Goal: Complete Application Form: Complete application form

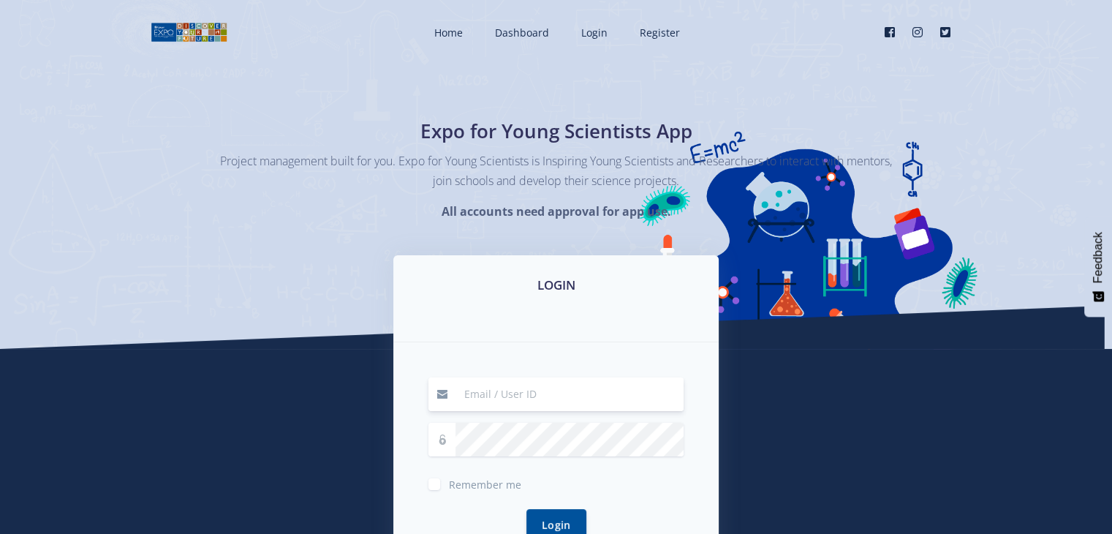
click at [558, 386] on input at bounding box center [569, 394] width 228 height 34
type input "pndala@gmail.com"
click at [526, 509] on button "Login" at bounding box center [556, 524] width 60 height 31
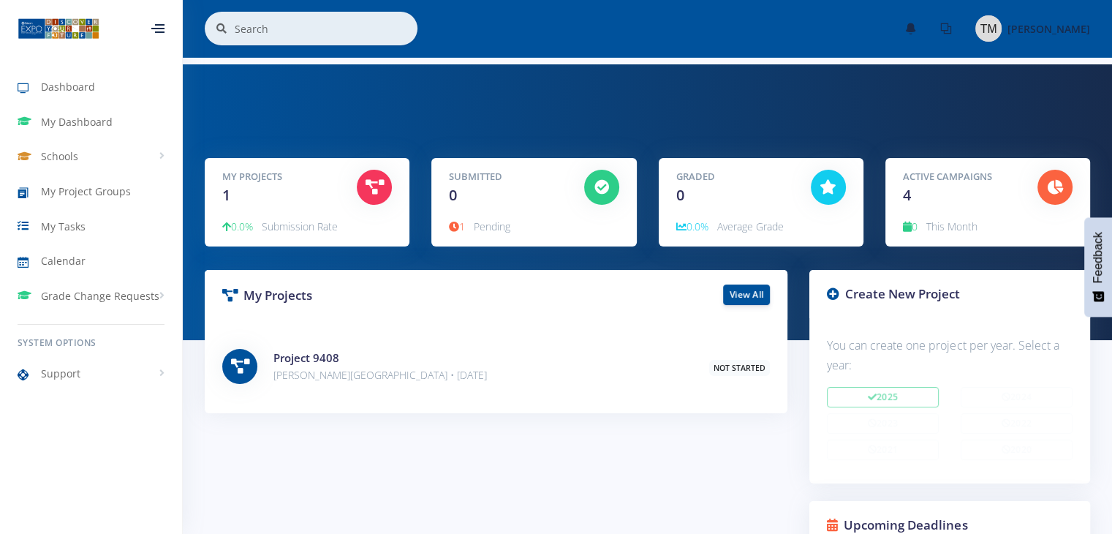
scroll to position [11, 11]
click at [597, 187] on icon at bounding box center [601, 187] width 15 height 15
click at [455, 195] on span "0" at bounding box center [453, 195] width 8 height 20
click at [491, 194] on div "Submitted 0" at bounding box center [505, 188] width 134 height 37
click at [749, 294] on link "View All" at bounding box center [746, 294] width 47 height 20
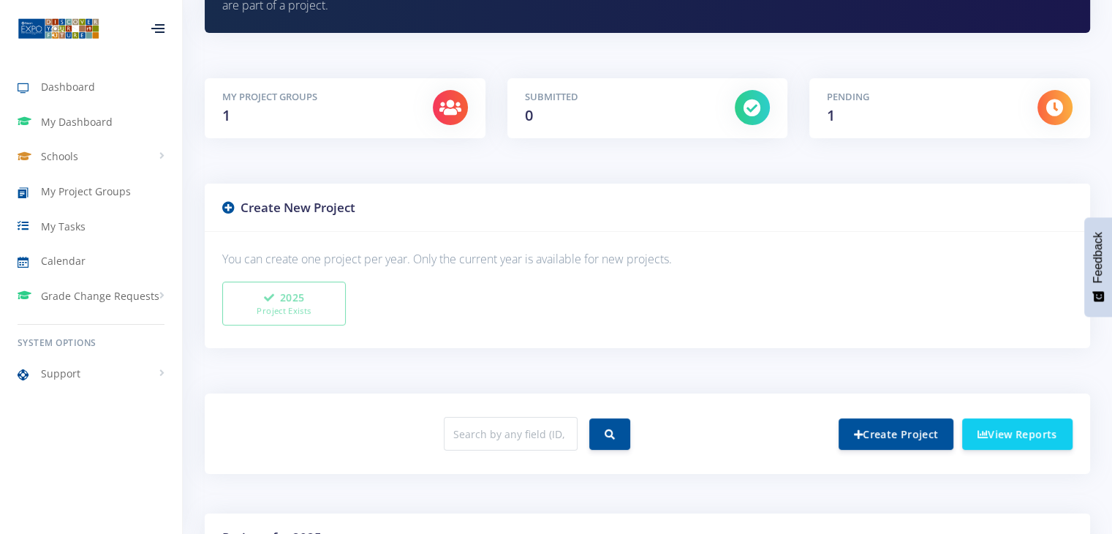
scroll to position [198, 0]
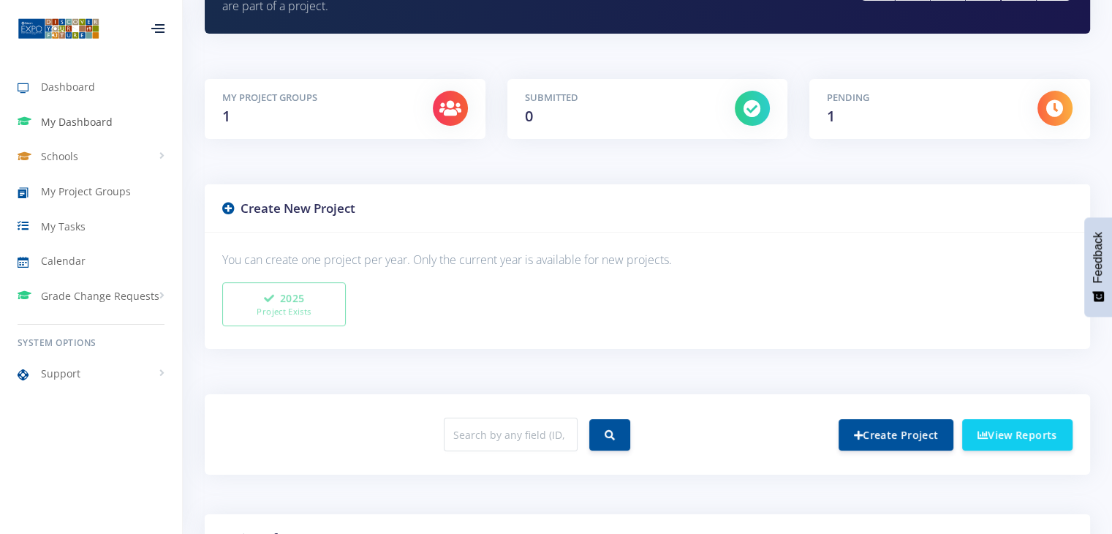
click at [72, 123] on span "My Dashboard" at bounding box center [77, 121] width 72 height 15
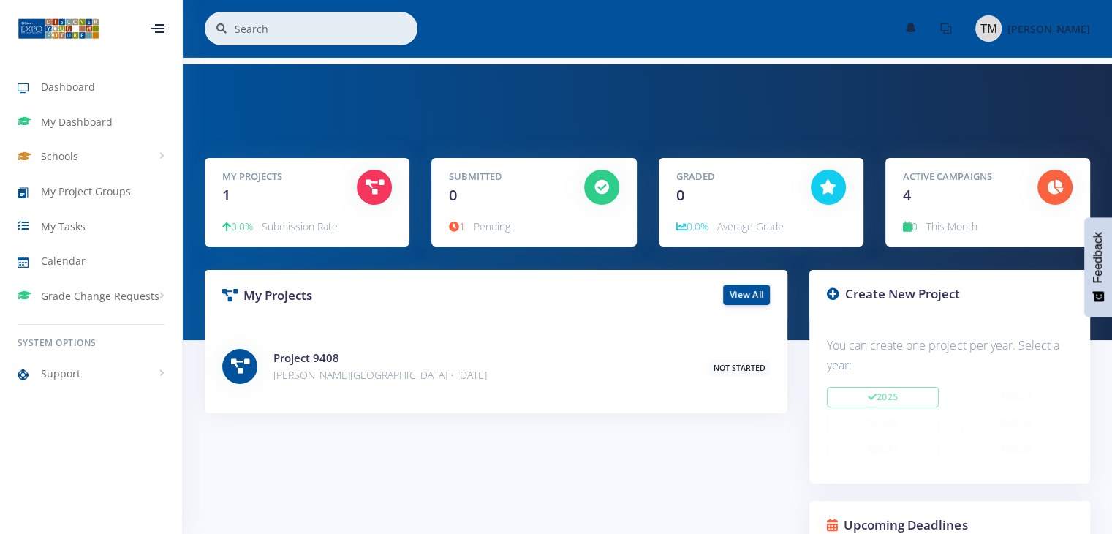
scroll to position [11, 11]
click at [735, 291] on link "View All" at bounding box center [746, 294] width 47 height 20
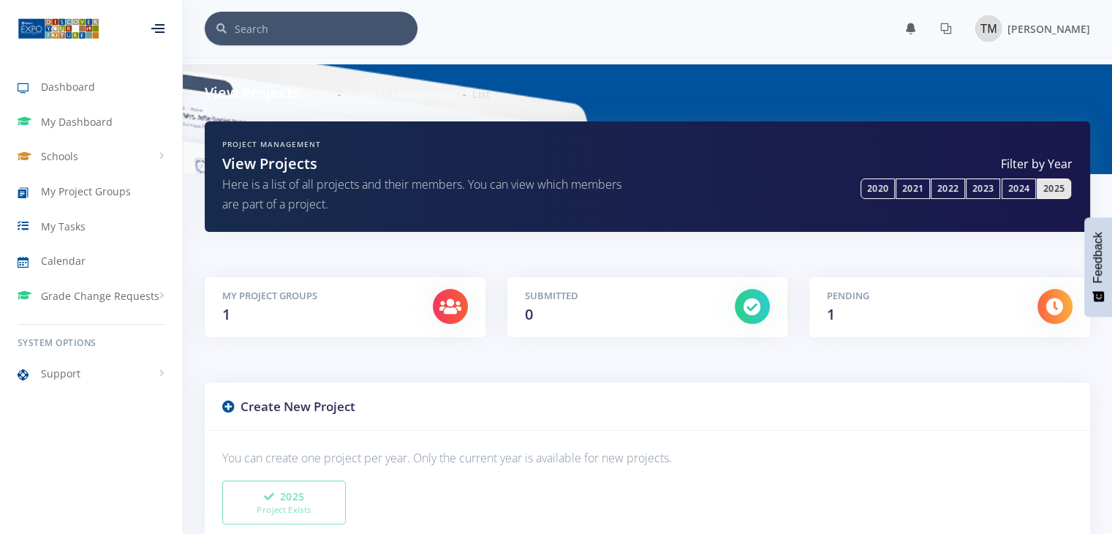
scroll to position [11, 11]
click at [751, 297] on icon at bounding box center [752, 306] width 18 height 18
click at [819, 292] on div "Pending 1" at bounding box center [921, 307] width 211 height 37
click at [312, 304] on div "My Project Groups 1" at bounding box center [316, 307] width 211 height 37
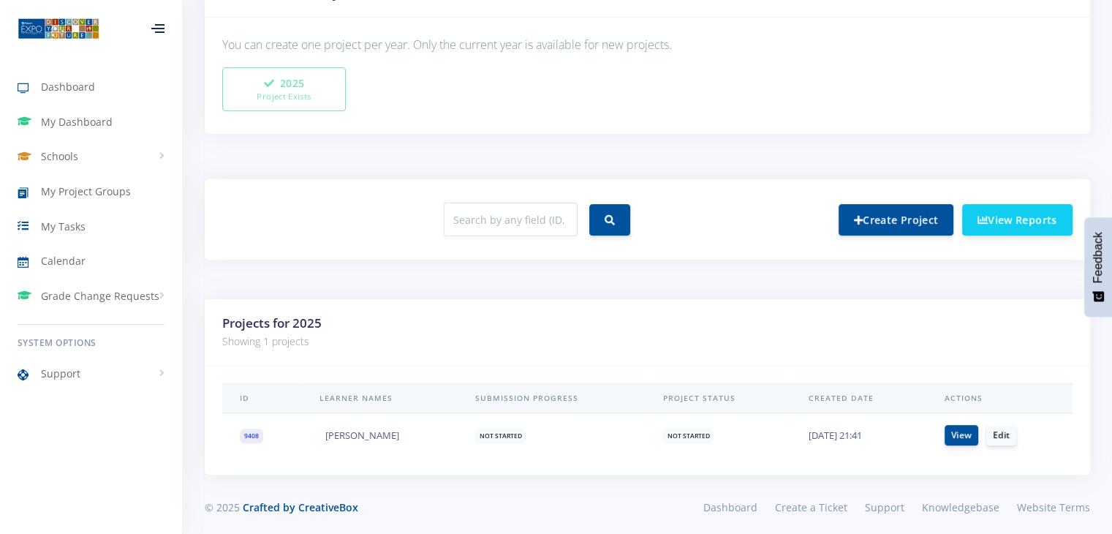
scroll to position [418, 0]
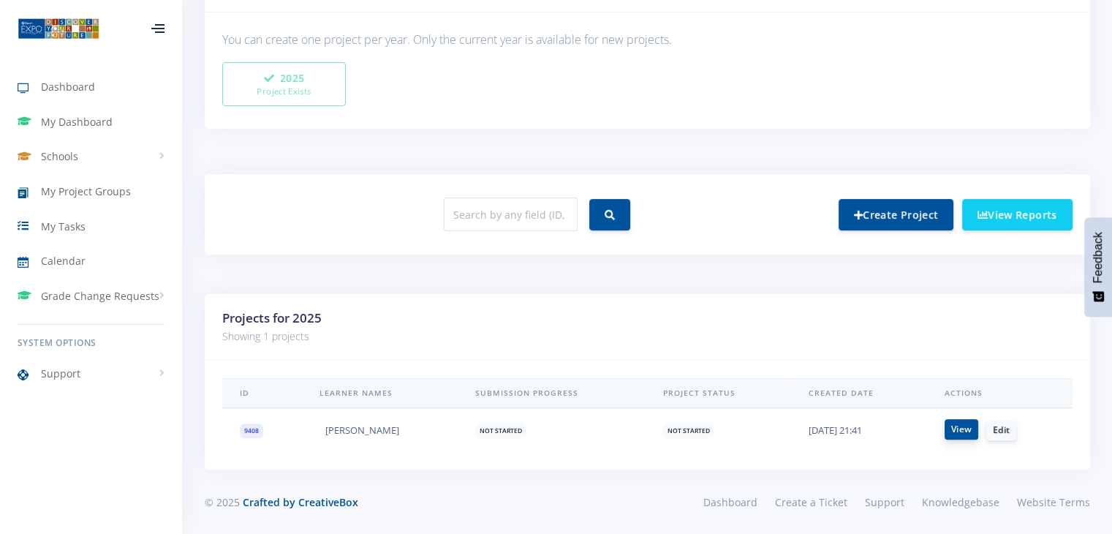
click at [962, 432] on link "View" at bounding box center [961, 429] width 34 height 20
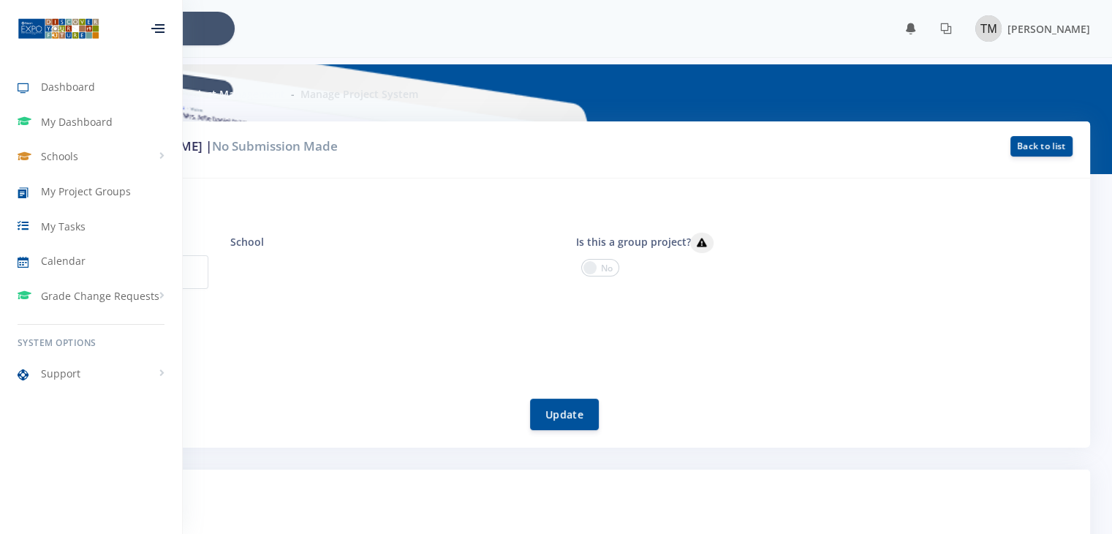
scroll to position [11, 11]
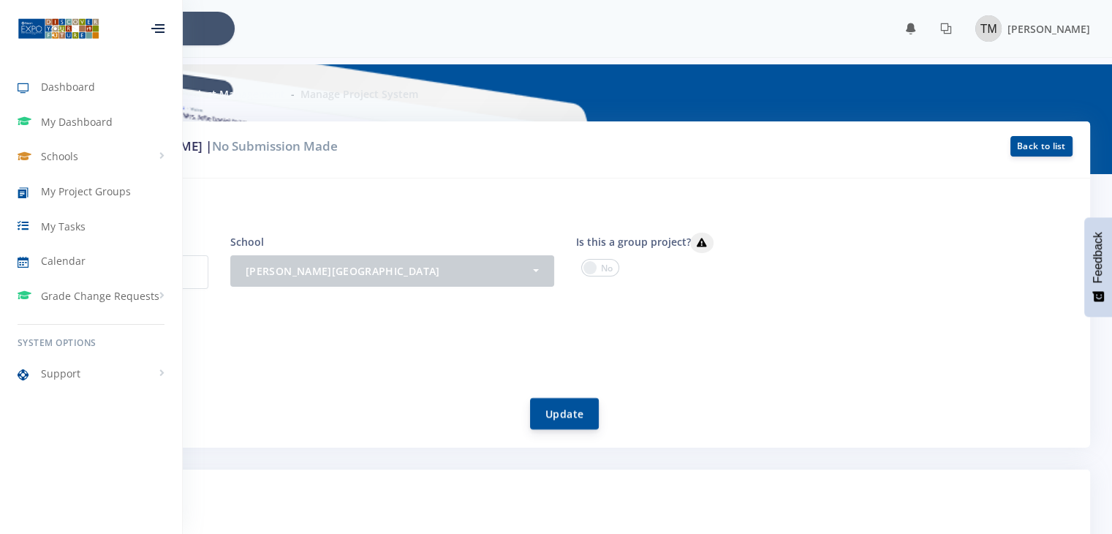
click at [578, 423] on button "Update" at bounding box center [564, 413] width 69 height 31
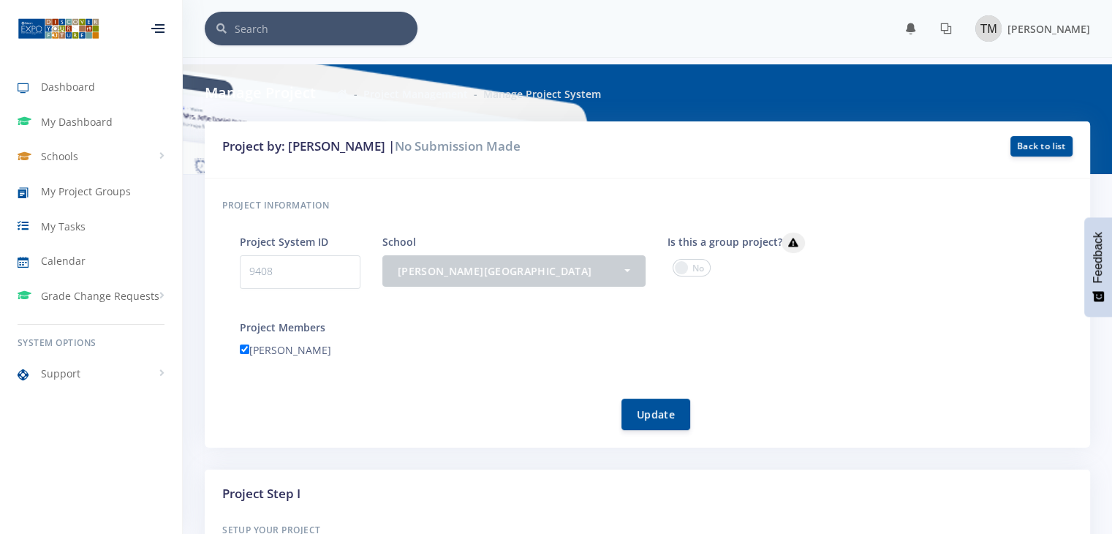
scroll to position [11, 11]
click at [365, 376] on form "Project System ID 9408 School - [PERSON_NAME][GEOGRAPHIC_DATA] [PERSON_NAME][GE…" at bounding box center [656, 330] width 833 height 197
click at [637, 400] on button "Update" at bounding box center [655, 413] width 69 height 31
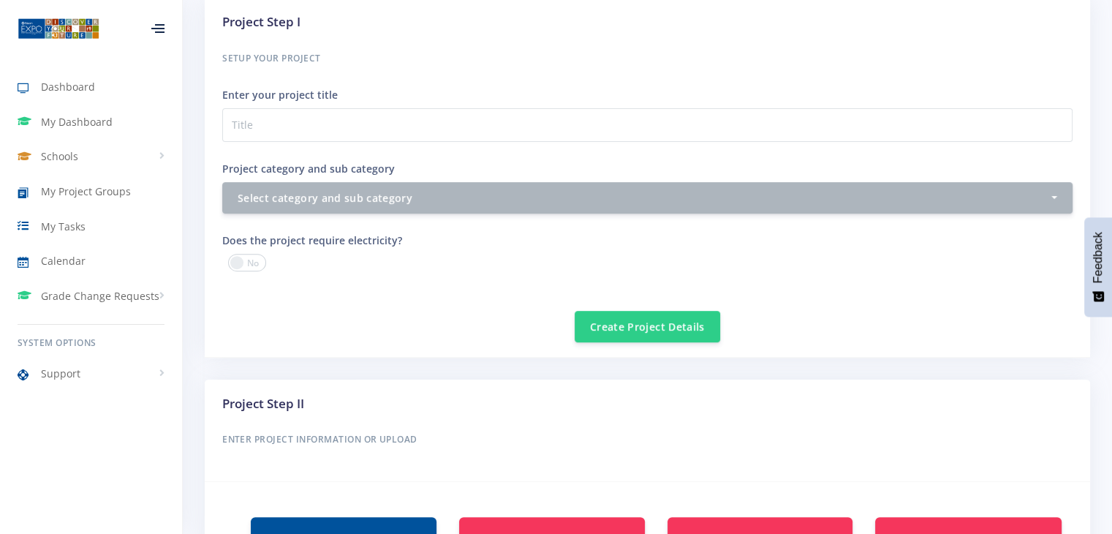
scroll to position [452, 0]
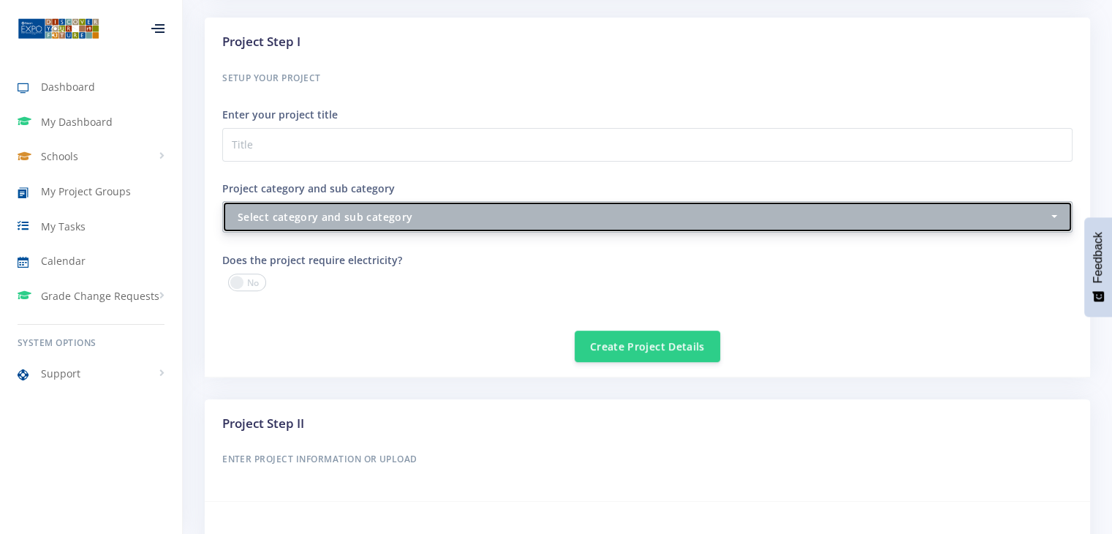
click at [679, 212] on div "Select category and sub category" at bounding box center [643, 216] width 811 height 15
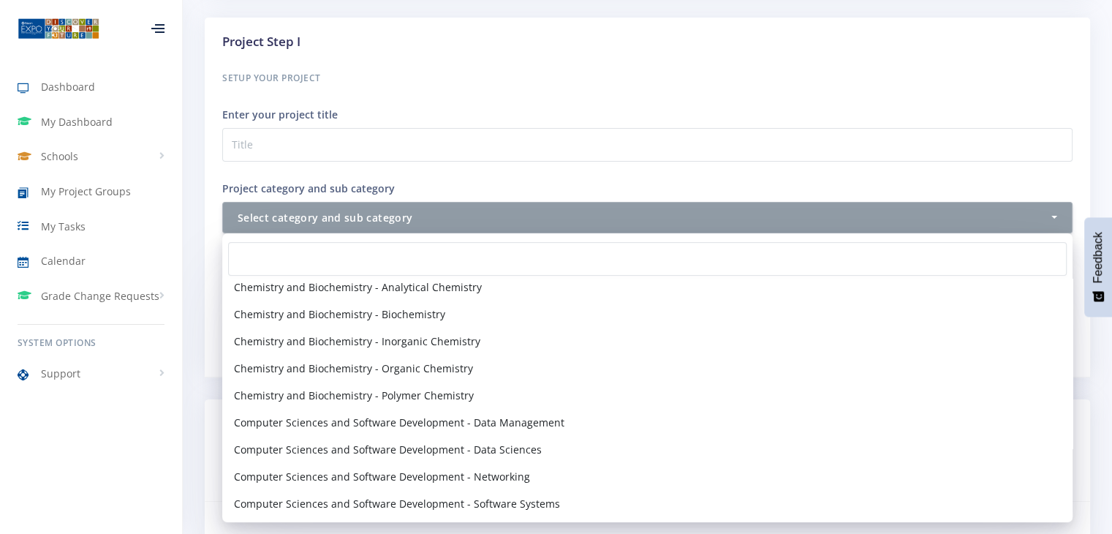
scroll to position [545, 0]
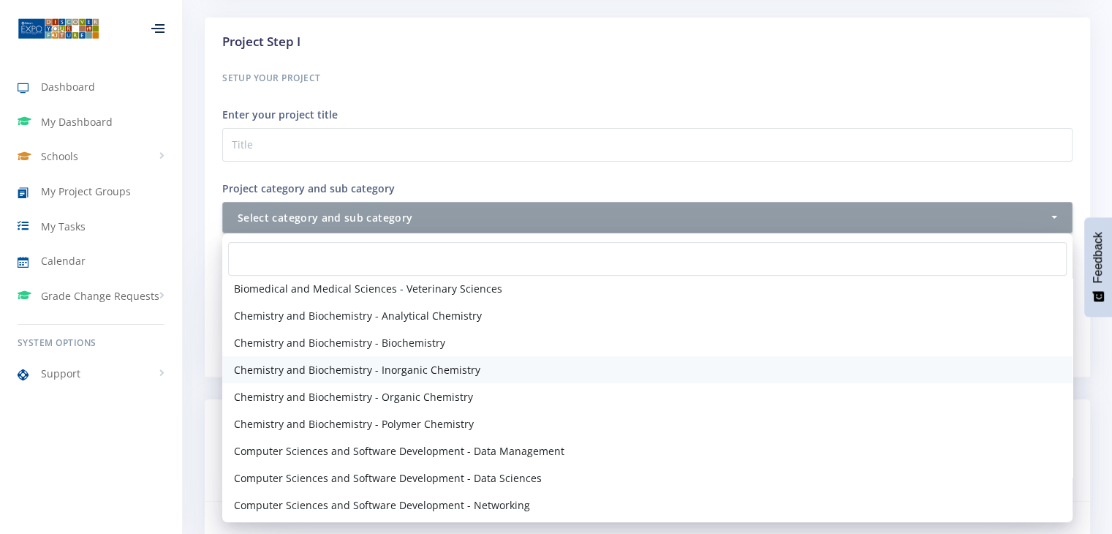
click at [415, 365] on span "Chemistry and Biochemistry - Inorganic Chemistry" at bounding box center [357, 369] width 246 height 15
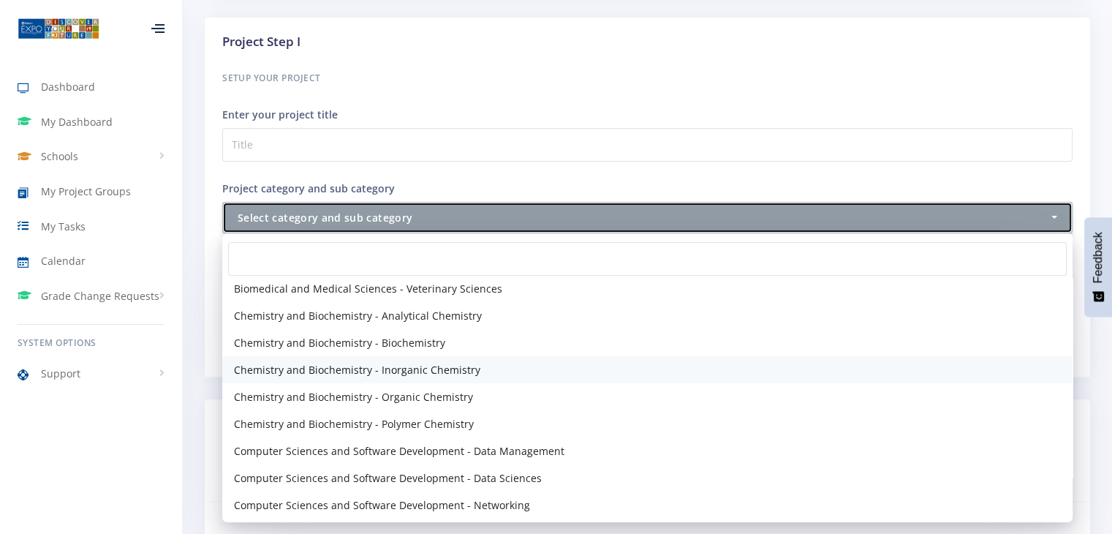
select select "23"
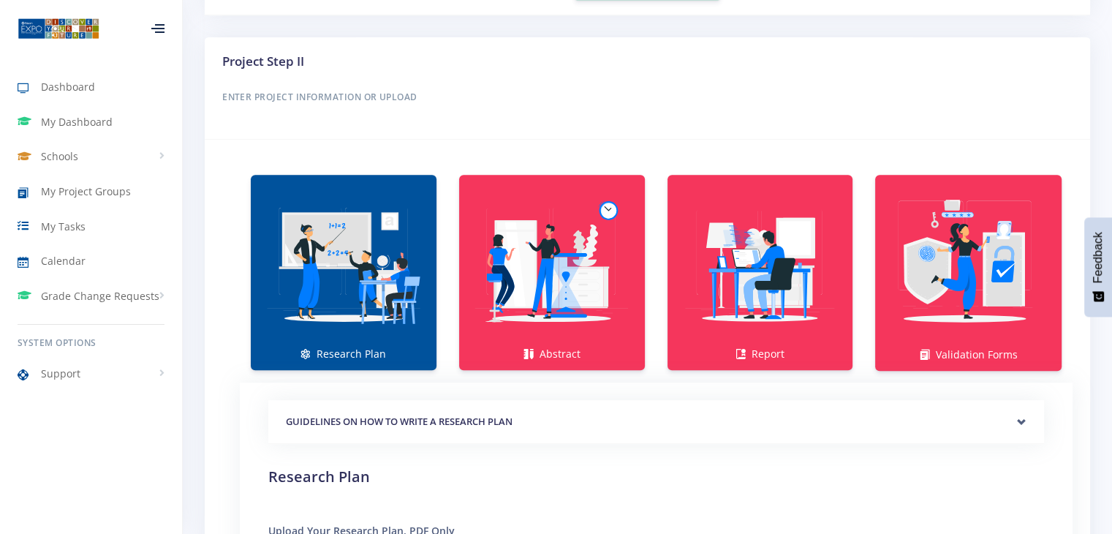
scroll to position [810, 0]
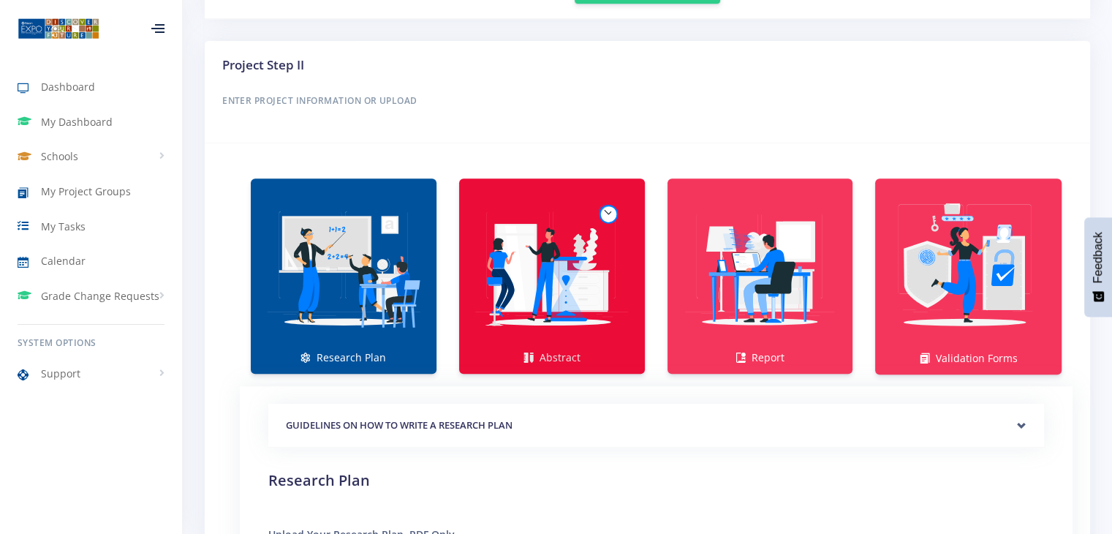
click at [550, 314] on img at bounding box center [552, 268] width 162 height 162
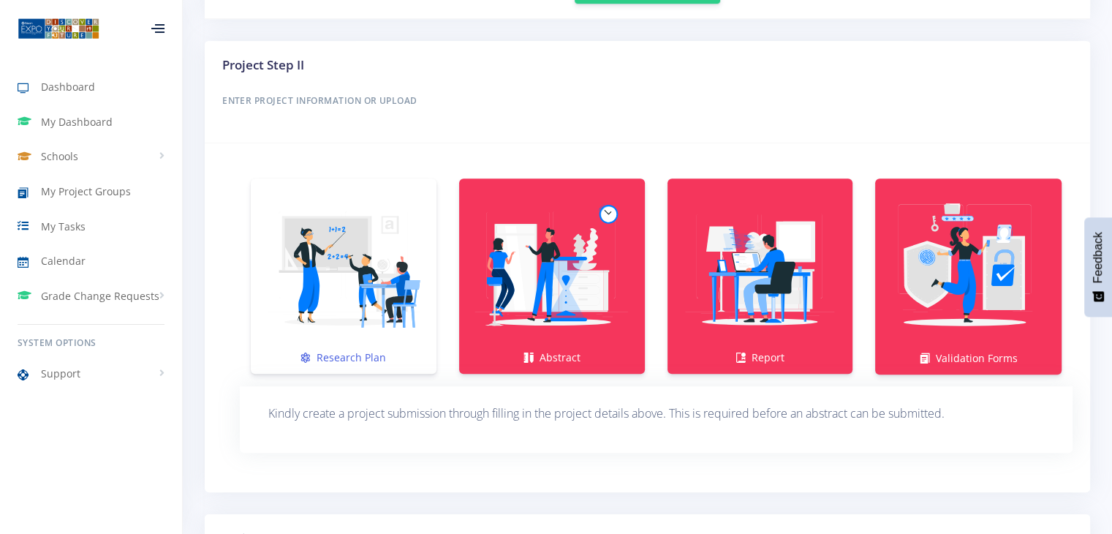
click at [359, 341] on img at bounding box center [343, 268] width 162 height 162
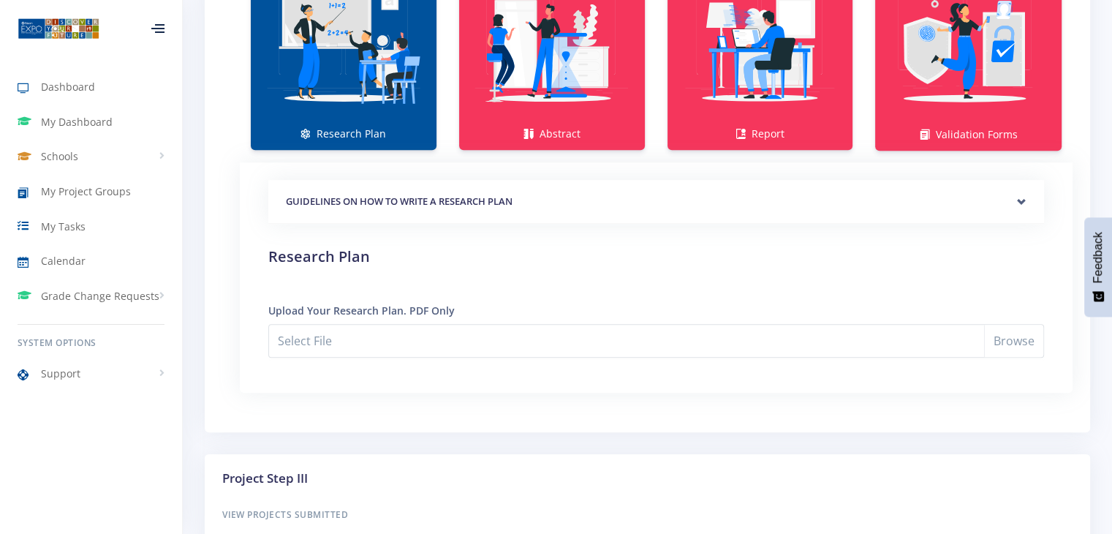
scroll to position [1028, 0]
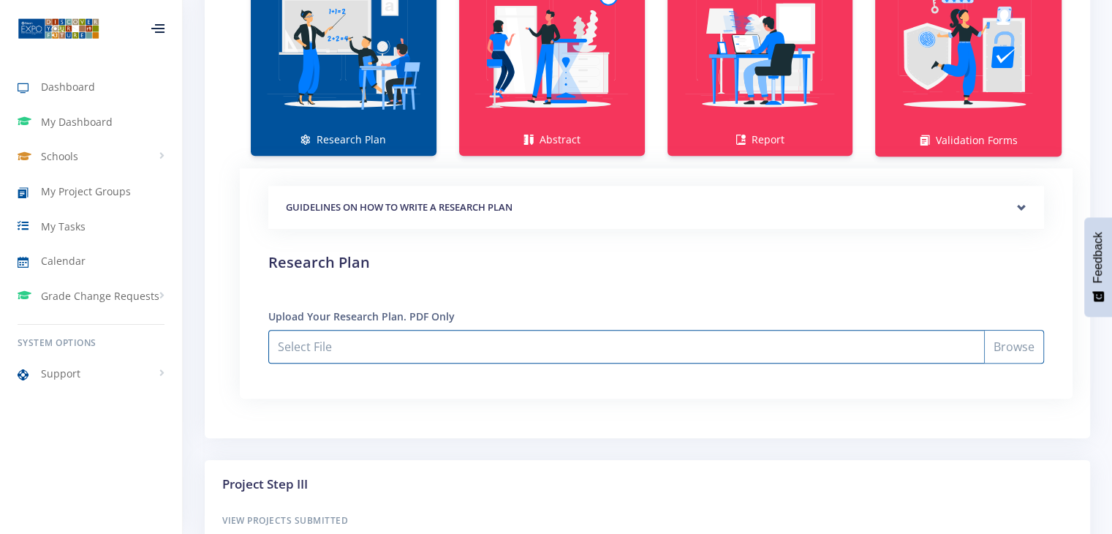
click at [998, 346] on input "Select File" at bounding box center [655, 347] width 775 height 34
type input "C:\fakepath\Best home made glue- research plan.pdf"
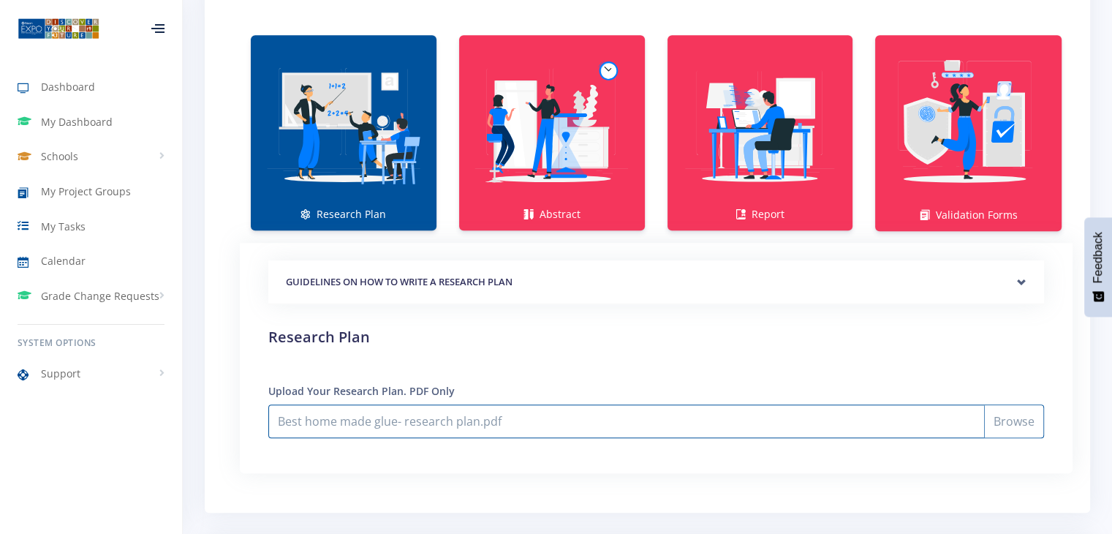
scroll to position [949, 0]
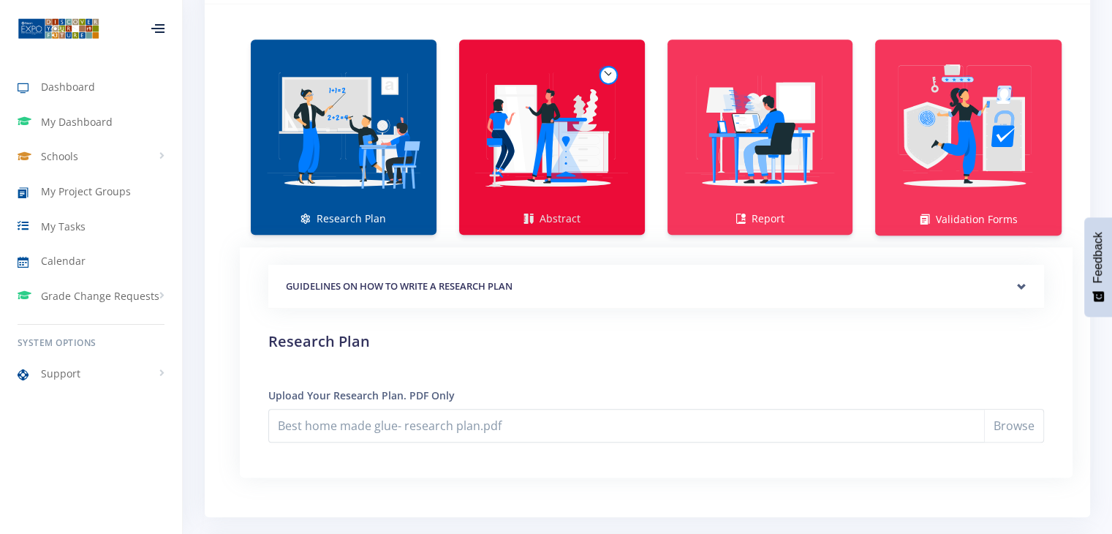
click at [549, 213] on link "Abstract" at bounding box center [552, 136] width 186 height 195
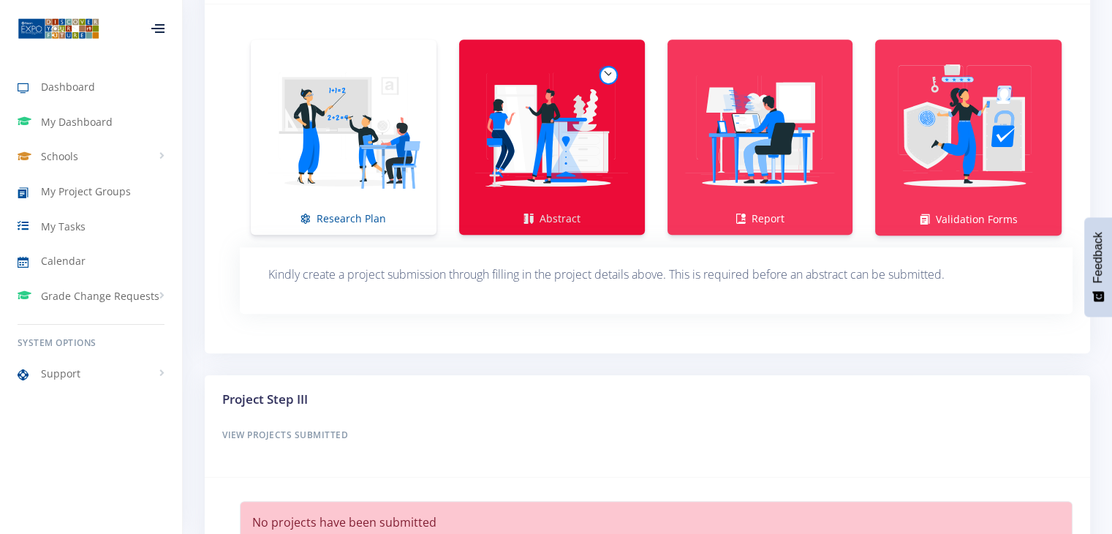
click at [573, 142] on img at bounding box center [552, 129] width 162 height 162
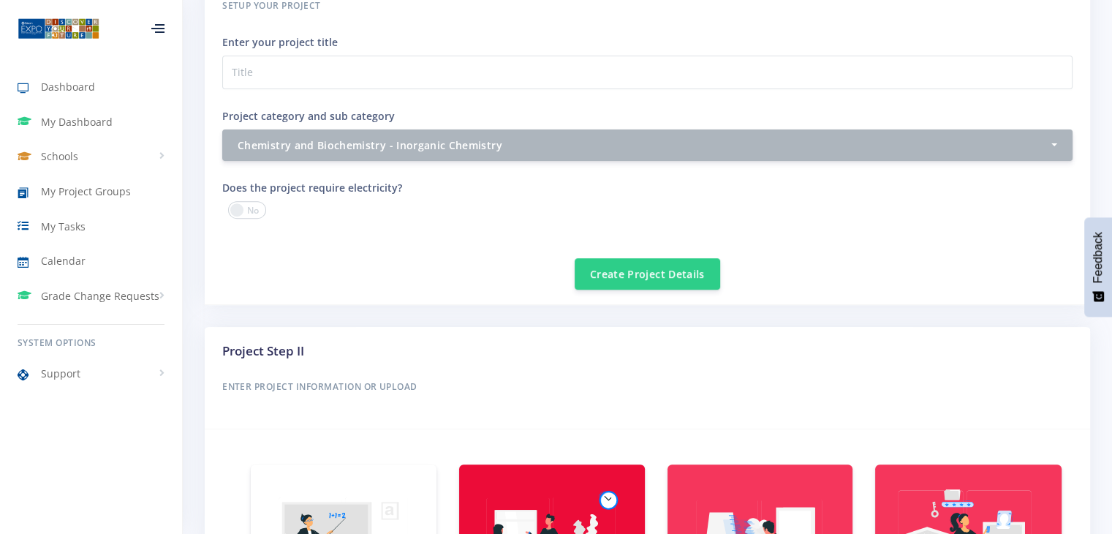
scroll to position [518, 0]
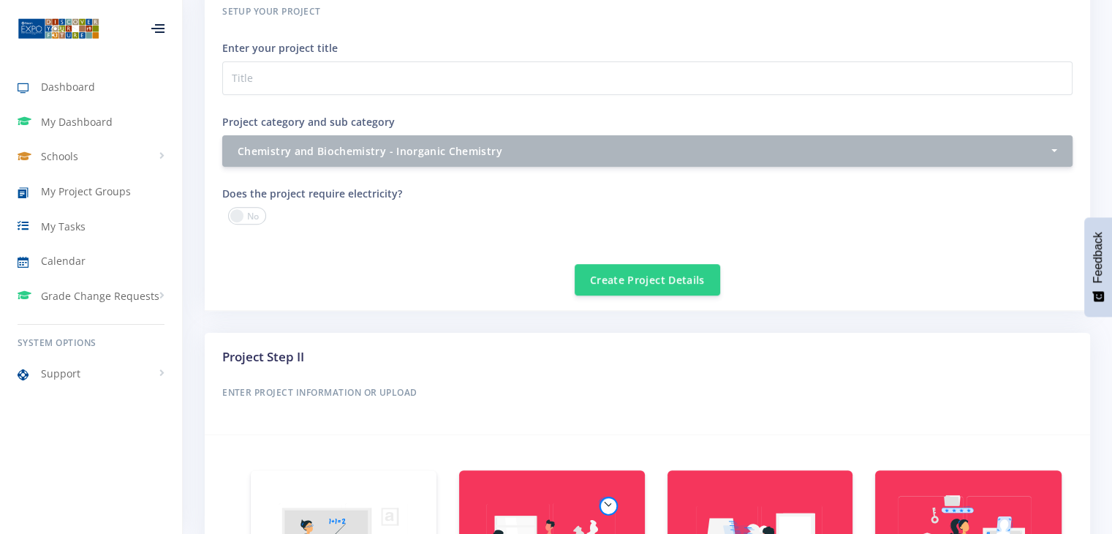
click at [649, 290] on div "Create Project Details" at bounding box center [647, 270] width 850 height 49
click at [637, 279] on button "Create Project Details" at bounding box center [646, 278] width 145 height 31
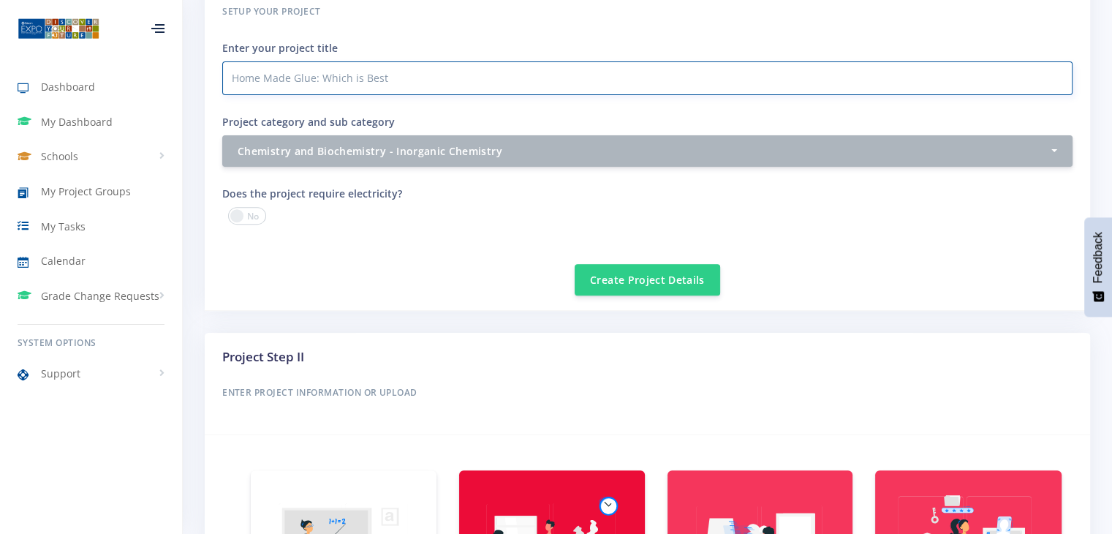
type input "Home Made Glue: Which is Best"
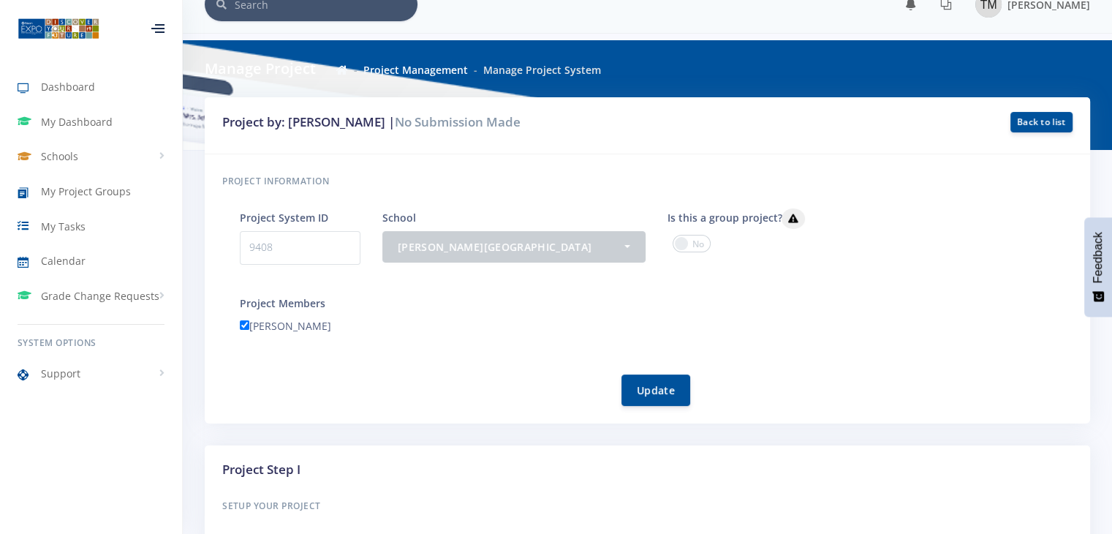
scroll to position [0, 0]
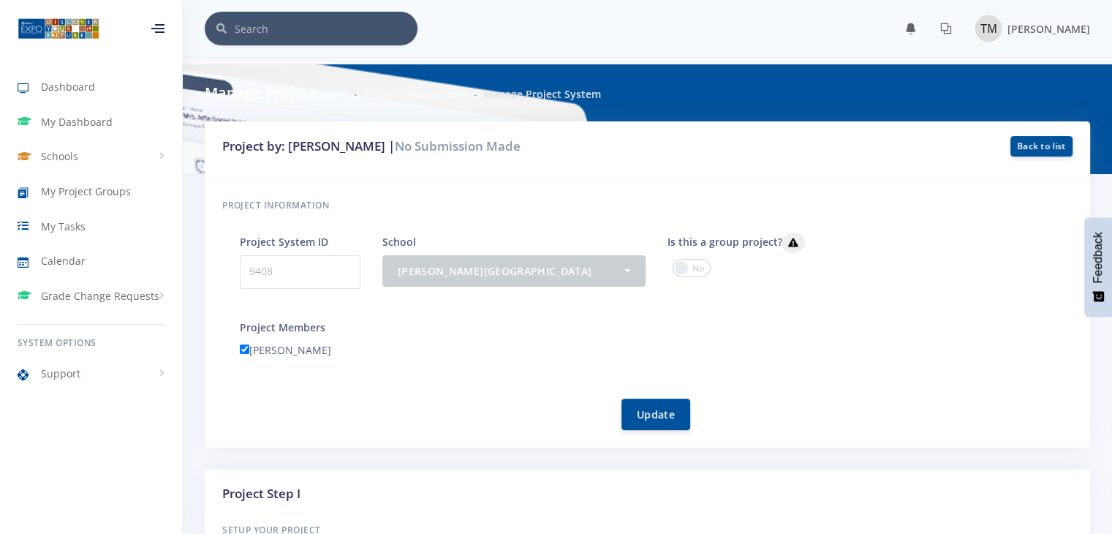
click at [700, 264] on span at bounding box center [691, 268] width 38 height 18
click at [0, 0] on input "checkbox" at bounding box center [0, 0] width 0 height 0
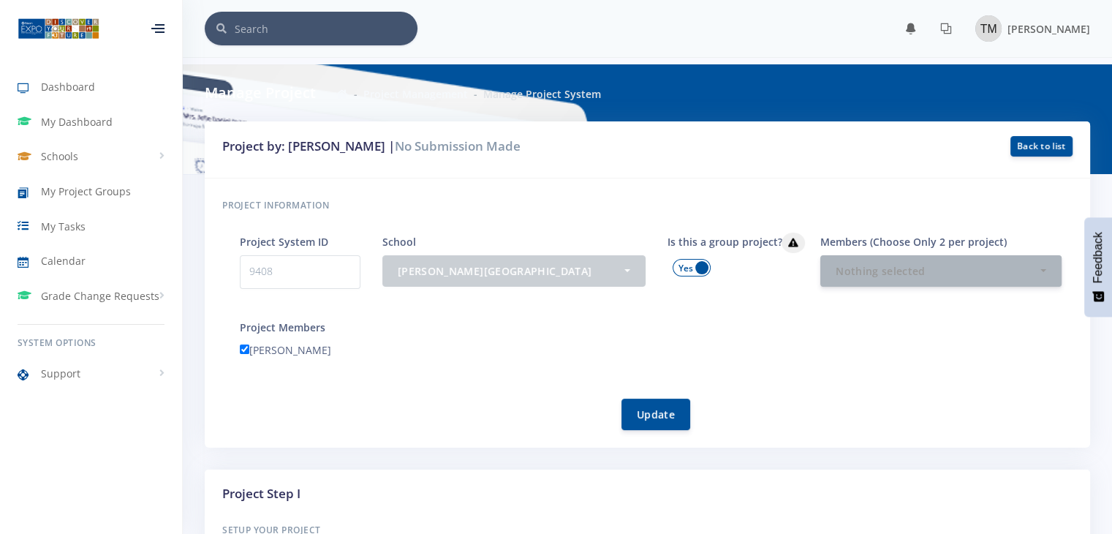
click at [683, 263] on span at bounding box center [691, 268] width 38 height 18
click at [0, 0] on input "checkbox" at bounding box center [0, 0] width 0 height 0
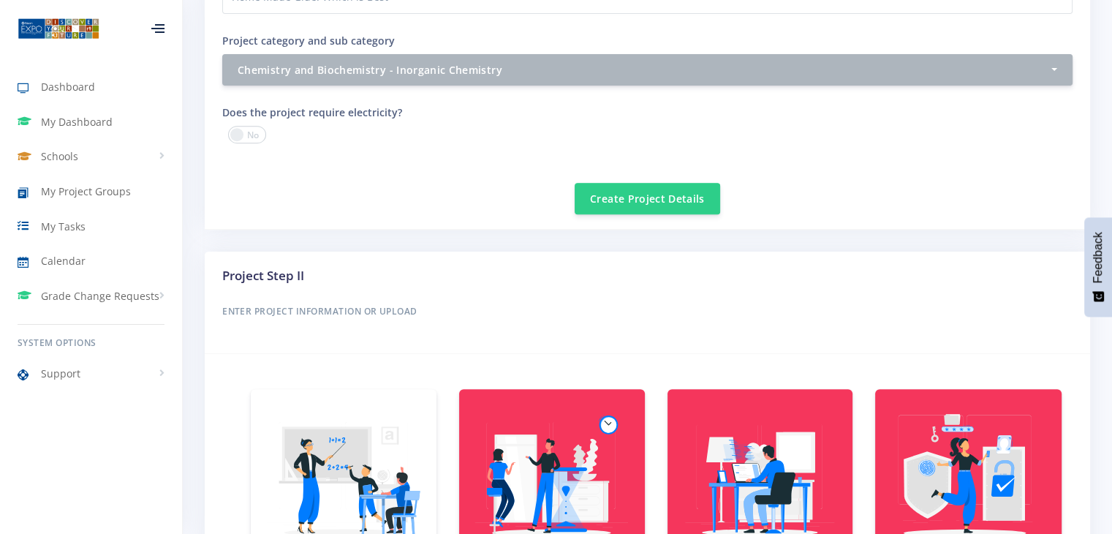
scroll to position [596, 0]
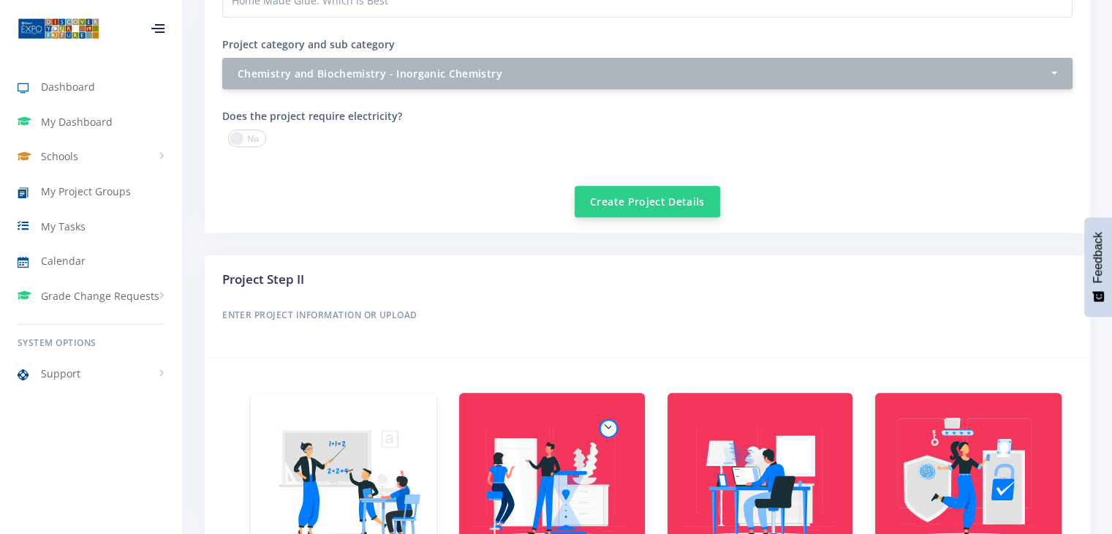
click at [622, 198] on button "Create Project Details" at bounding box center [646, 201] width 145 height 31
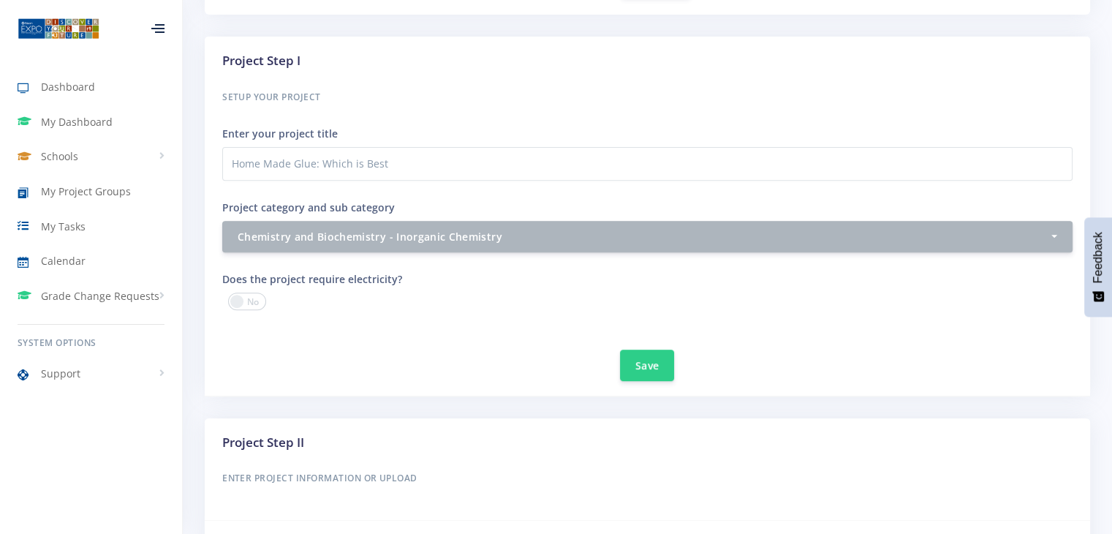
scroll to position [523, 0]
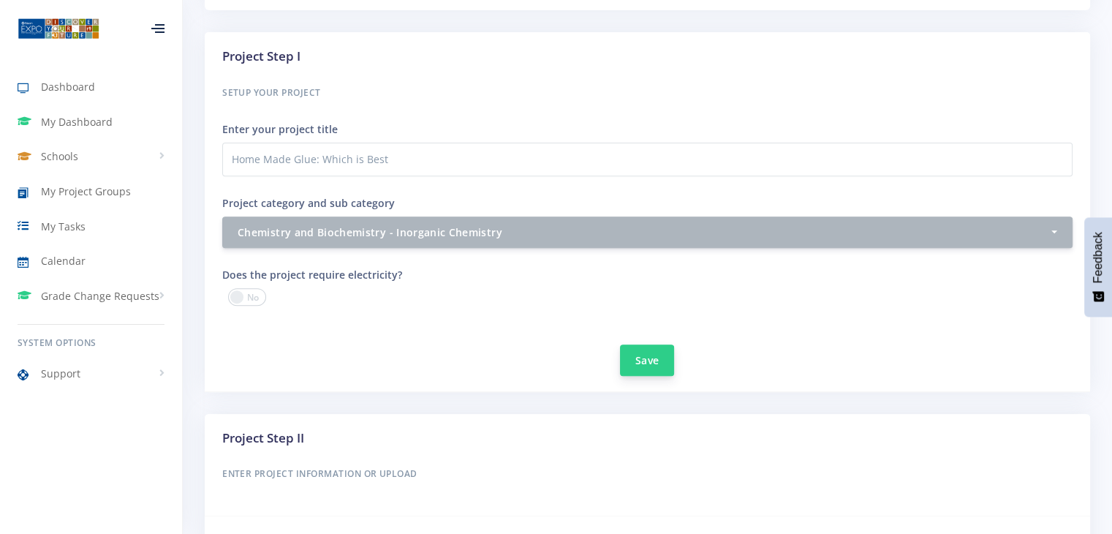
click at [653, 365] on button "Save" at bounding box center [647, 359] width 54 height 31
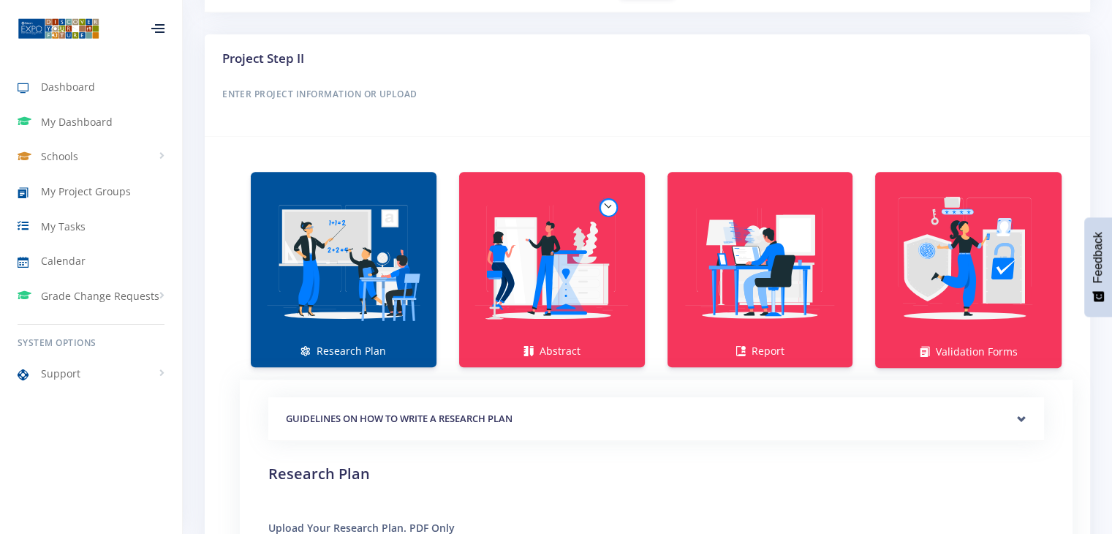
scroll to position [911, 0]
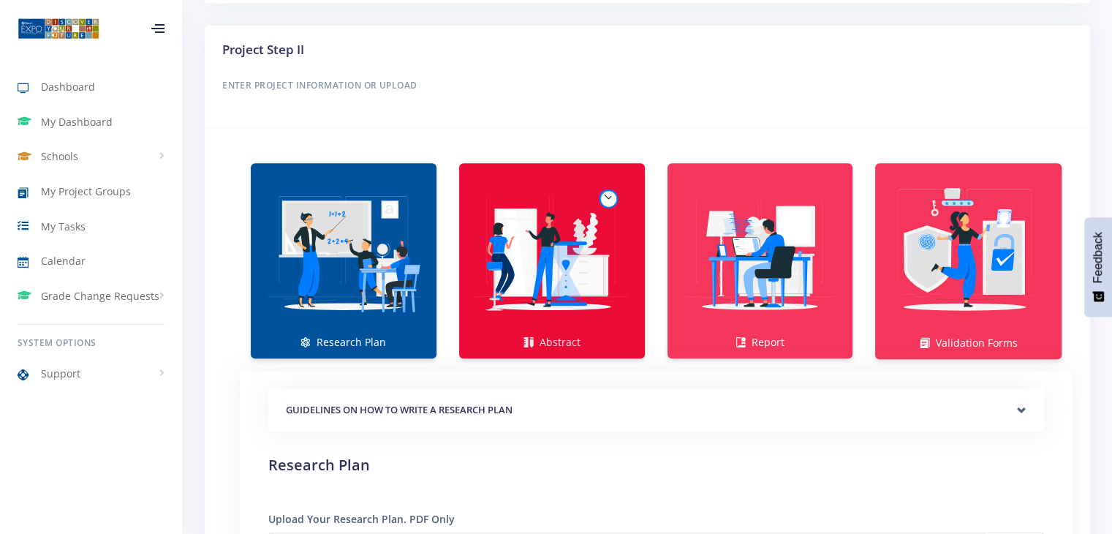
click at [545, 295] on img at bounding box center [552, 253] width 162 height 162
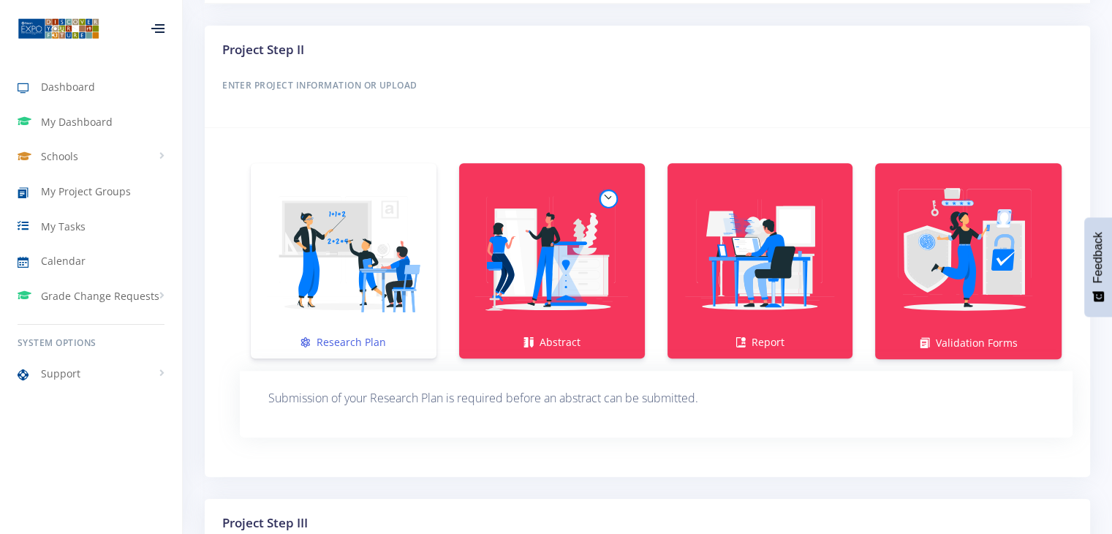
click at [402, 330] on link "Research Plan" at bounding box center [344, 260] width 186 height 195
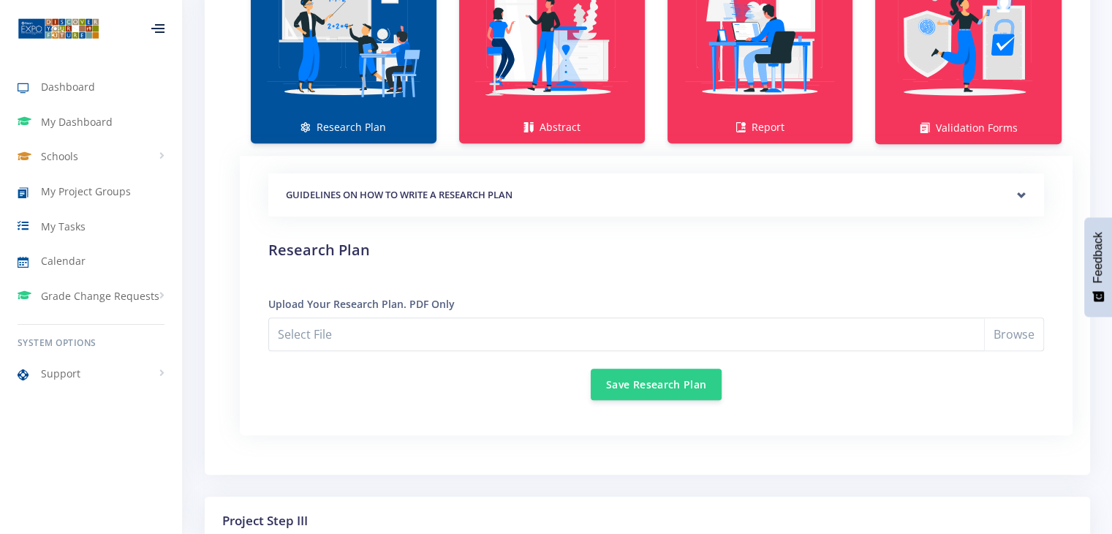
scroll to position [1121, 0]
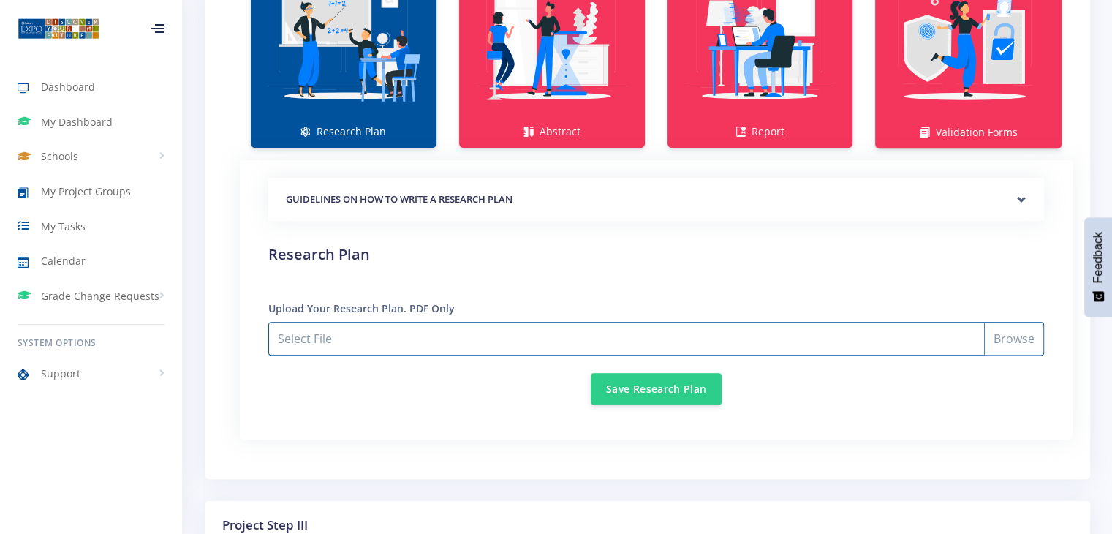
click at [585, 341] on input "Select File" at bounding box center [655, 339] width 775 height 34
type input "C:\fakepath\Best home made glue- research plan.pdf"
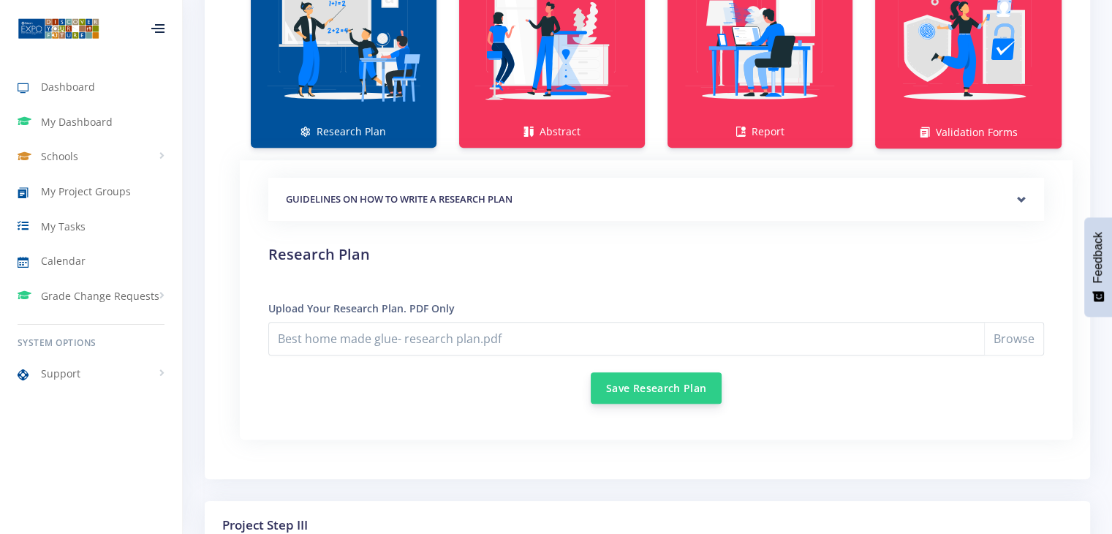
click at [659, 384] on button "Save Research Plan" at bounding box center [656, 387] width 131 height 31
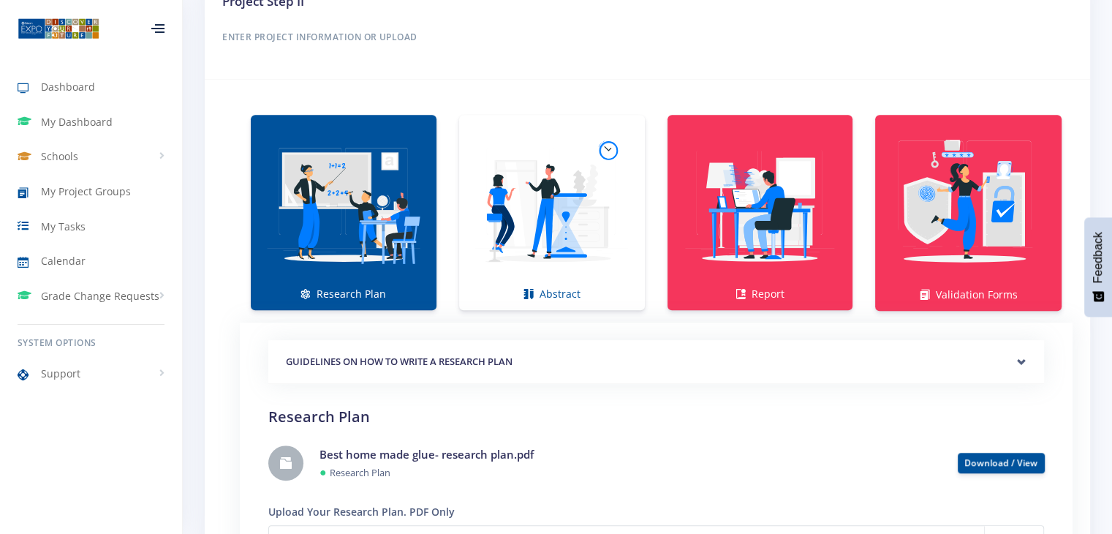
scroll to position [955, 0]
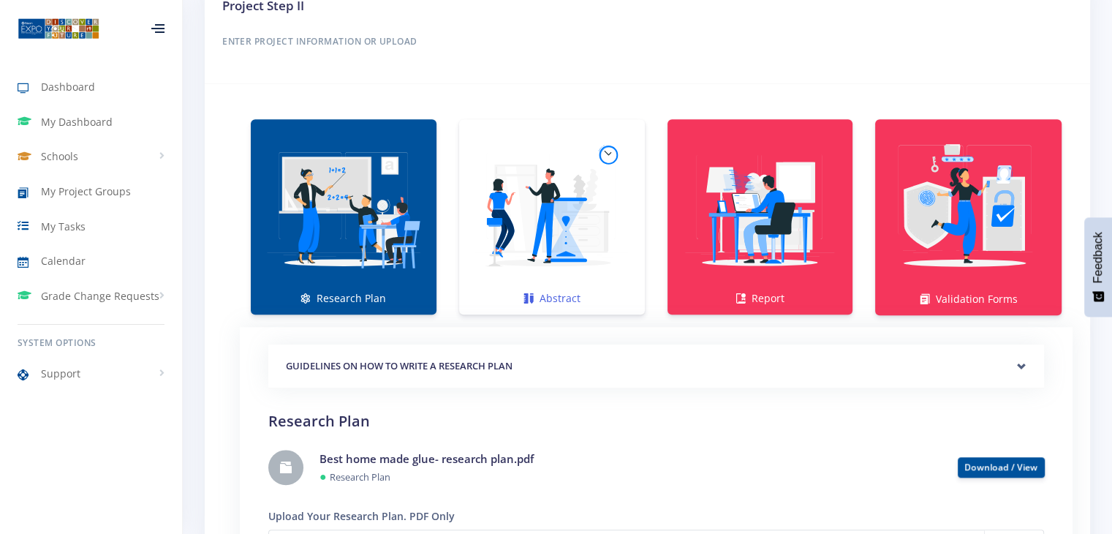
click at [561, 243] on img at bounding box center [552, 209] width 162 height 162
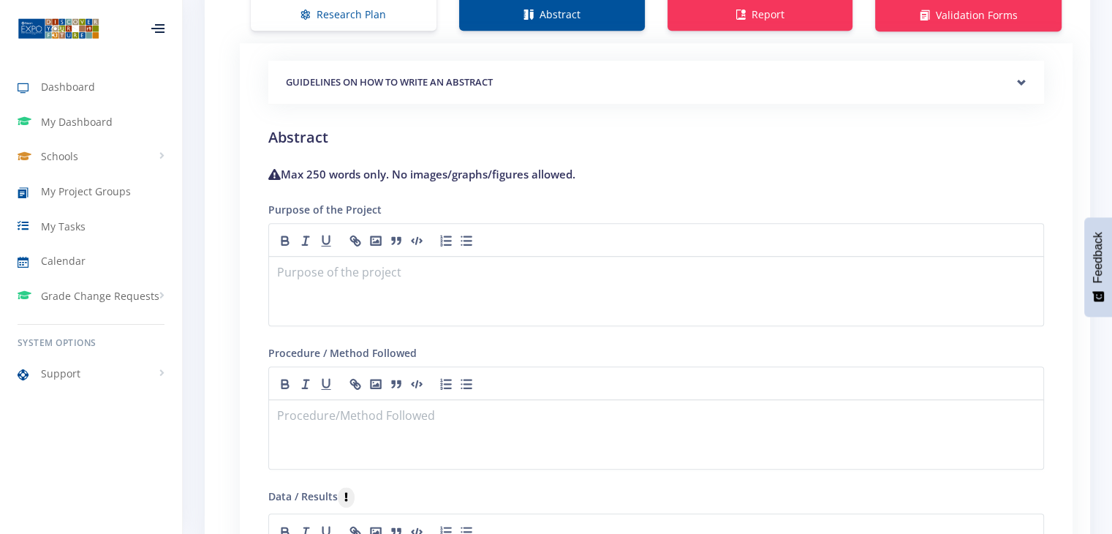
scroll to position [1247, 0]
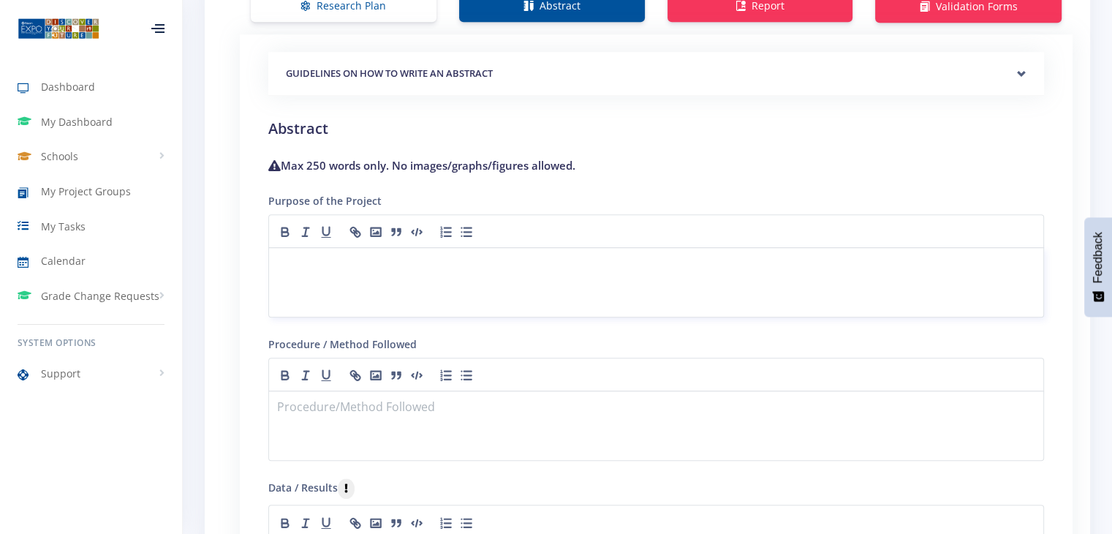
click at [395, 269] on p at bounding box center [656, 265] width 756 height 20
